Goal: Information Seeking & Learning: Learn about a topic

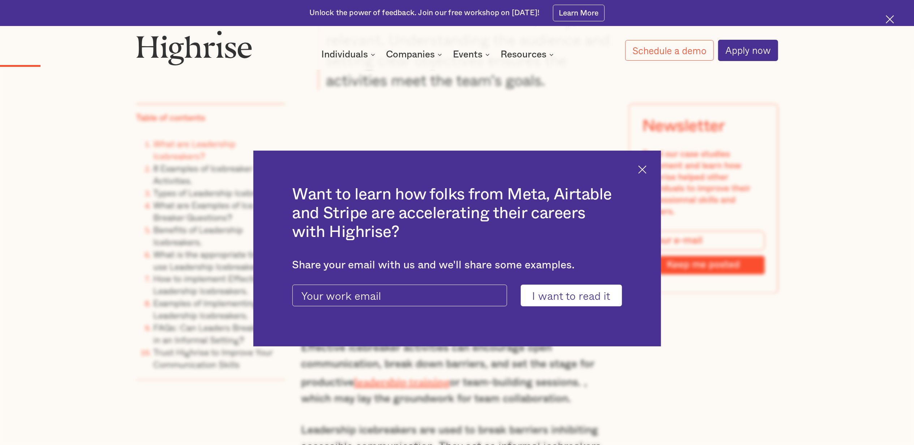
scroll to position [1445, 0]
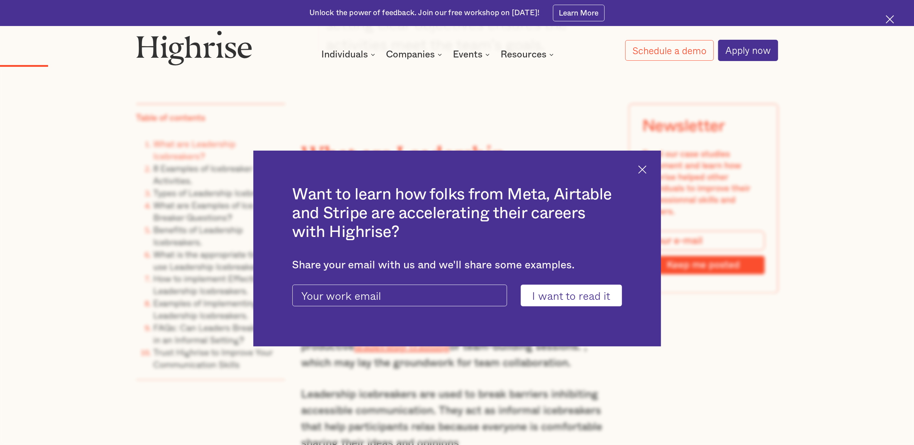
click at [650, 169] on div "Want to learn how folks from Meta, Airtable and Stripe are accelerating their c…" at bounding box center [456, 249] width 407 height 196
click at [646, 168] on img at bounding box center [642, 169] width 8 height 8
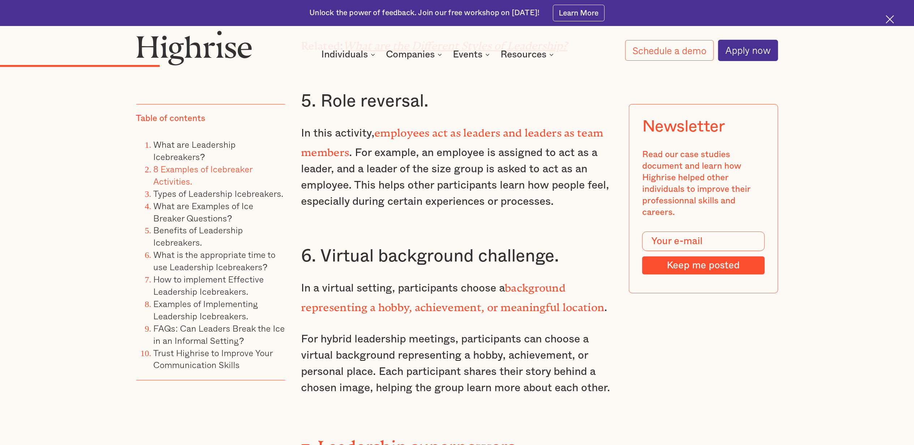
scroll to position [2857, 0]
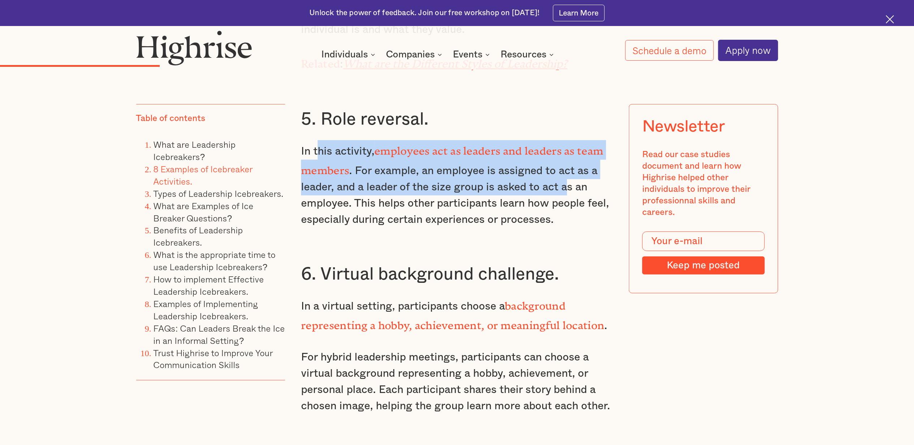
drag, startPoint x: 315, startPoint y: 135, endPoint x: 568, endPoint y: 176, distance: 255.9
click at [568, 176] on p "In this activity, employees act as leaders and leaders as team members . For ex…" at bounding box center [457, 184] width 312 height 88
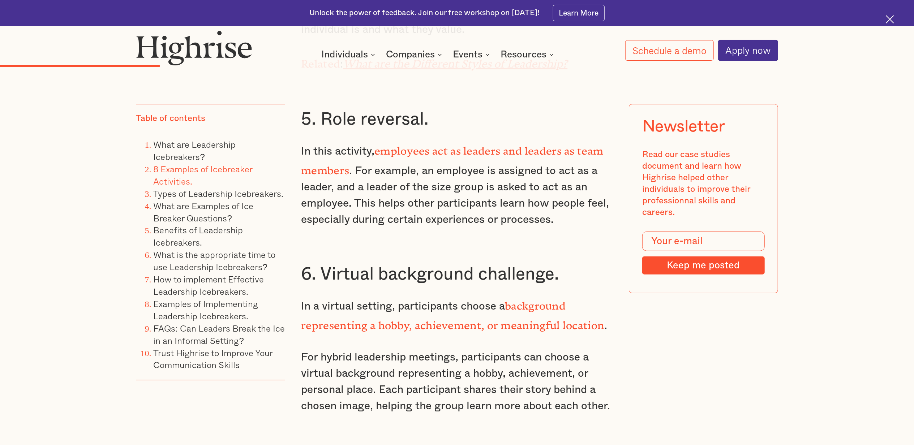
drag, startPoint x: 568, startPoint y: 176, endPoint x: 412, endPoint y: 181, distance: 155.8
click at [412, 181] on p "In this activity, employees act as leaders and leaders as team members . For ex…" at bounding box center [457, 184] width 312 height 88
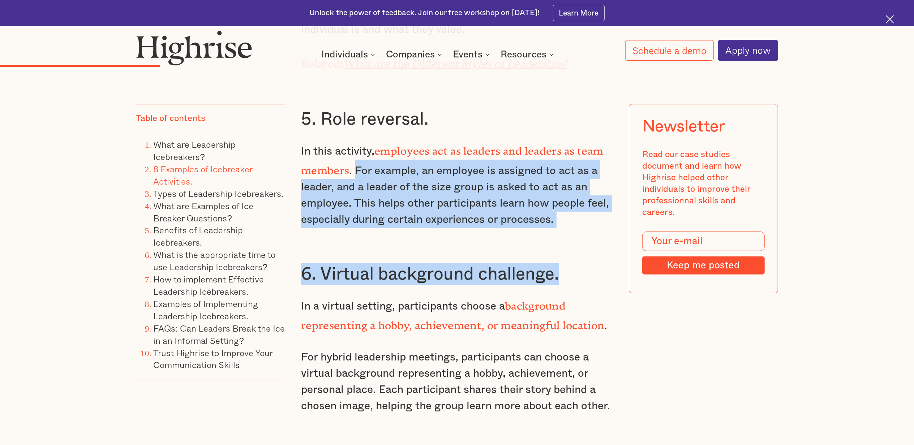
drag, startPoint x: 357, startPoint y: 155, endPoint x: 562, endPoint y: 223, distance: 216.1
drag, startPoint x: 562, startPoint y: 223, endPoint x: 442, endPoint y: 197, distance: 122.6
click at [442, 197] on p "In this activity, employees act as leaders and leaders as team members . For ex…" at bounding box center [457, 184] width 312 height 88
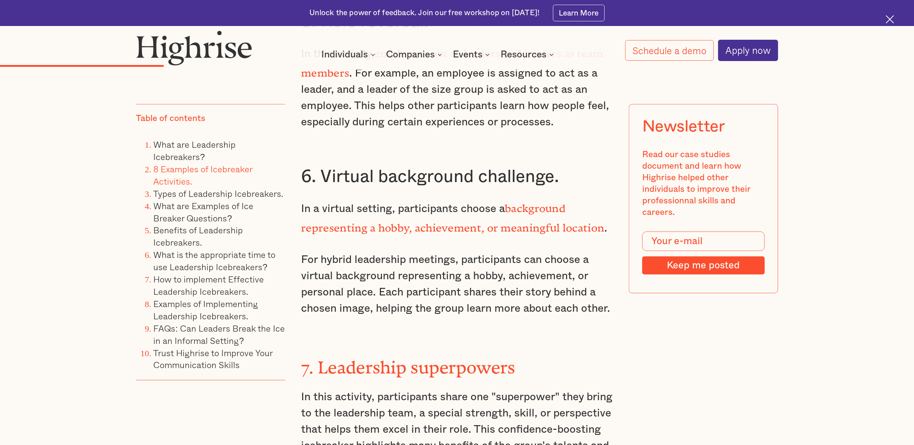
scroll to position [2986, 0]
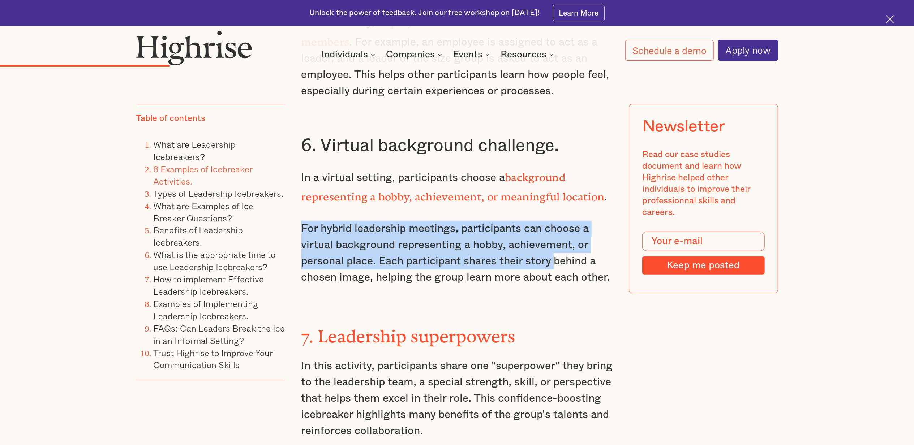
drag, startPoint x: 301, startPoint y: 203, endPoint x: 530, endPoint y: 242, distance: 232.3
click at [530, 242] on p "For hybrid leadership meetings, participants can choose a virtual background re…" at bounding box center [457, 253] width 312 height 65
drag, startPoint x: 530, startPoint y: 242, endPoint x: 501, endPoint y: 242, distance: 28.9
click at [501, 242] on p "For hybrid leadership meetings, participants can choose a virtual background re…" at bounding box center [457, 253] width 312 height 65
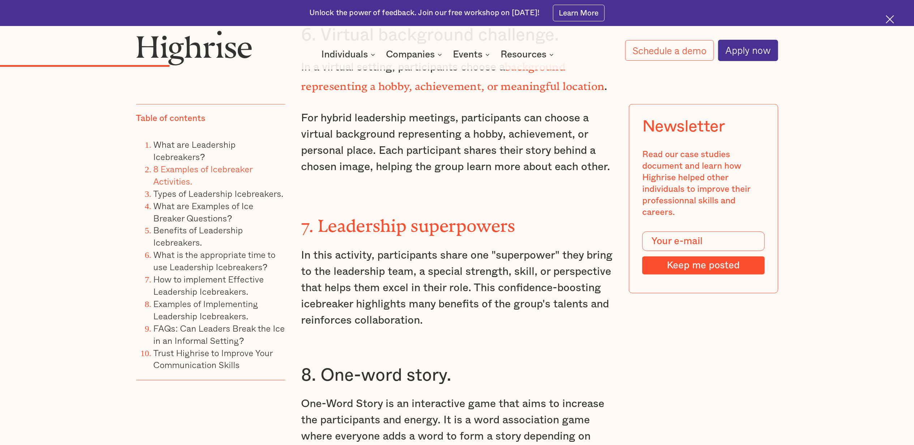
scroll to position [3114, 0]
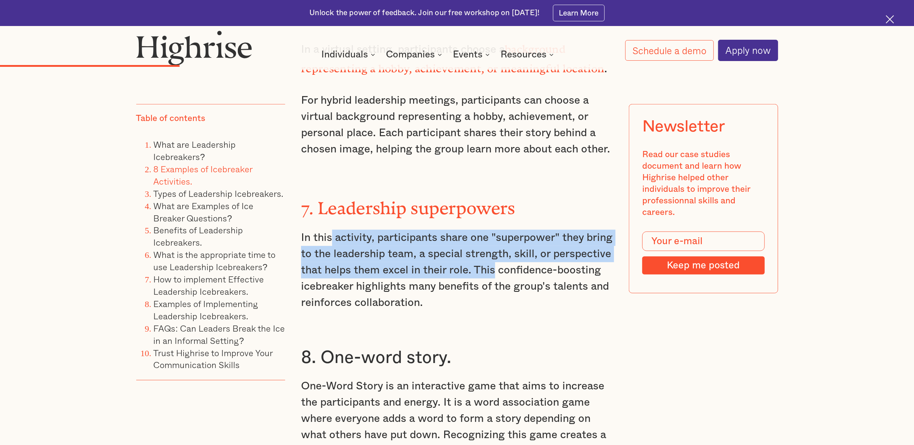
drag, startPoint x: 331, startPoint y: 214, endPoint x: 552, endPoint y: 252, distance: 224.7
click at [552, 252] on p "In this activity, participants share one "superpower" they bring to the leaders…" at bounding box center [457, 270] width 312 height 81
drag, startPoint x: 552, startPoint y: 252, endPoint x: 405, endPoint y: 237, distance: 148.1
click at [405, 237] on p "In this activity, participants share one "superpower" they bring to the leaders…" at bounding box center [457, 270] width 312 height 81
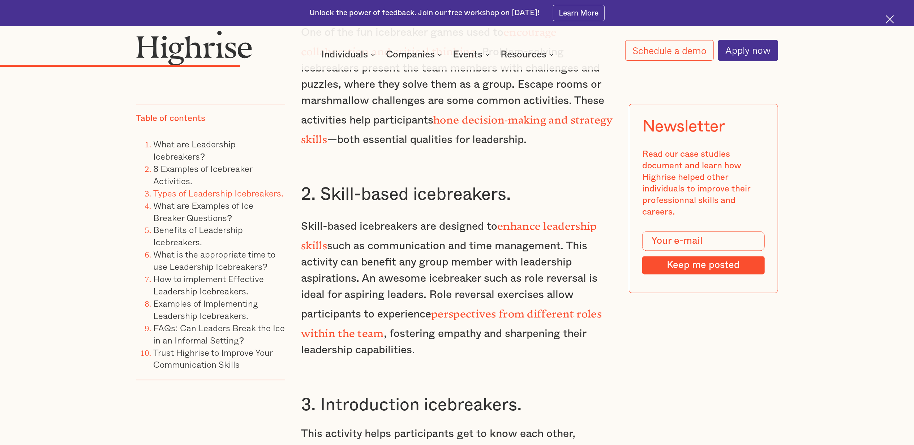
scroll to position [4013, 0]
